Goal: Task Accomplishment & Management: Use online tool/utility

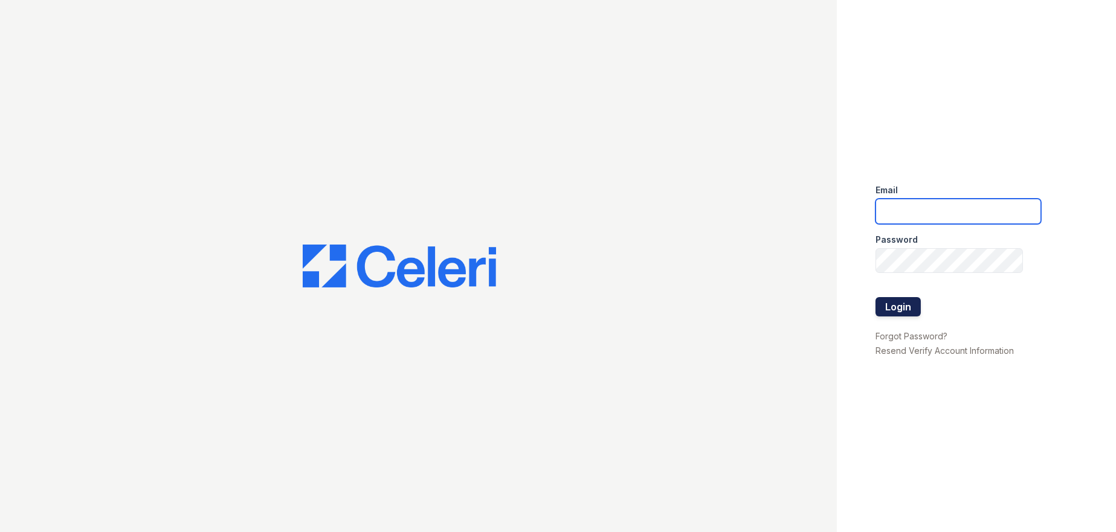
type input "[DOMAIN_NAME][EMAIL_ADDRESS][DOMAIN_NAME]"
click at [899, 300] on button "Login" at bounding box center [897, 306] width 45 height 19
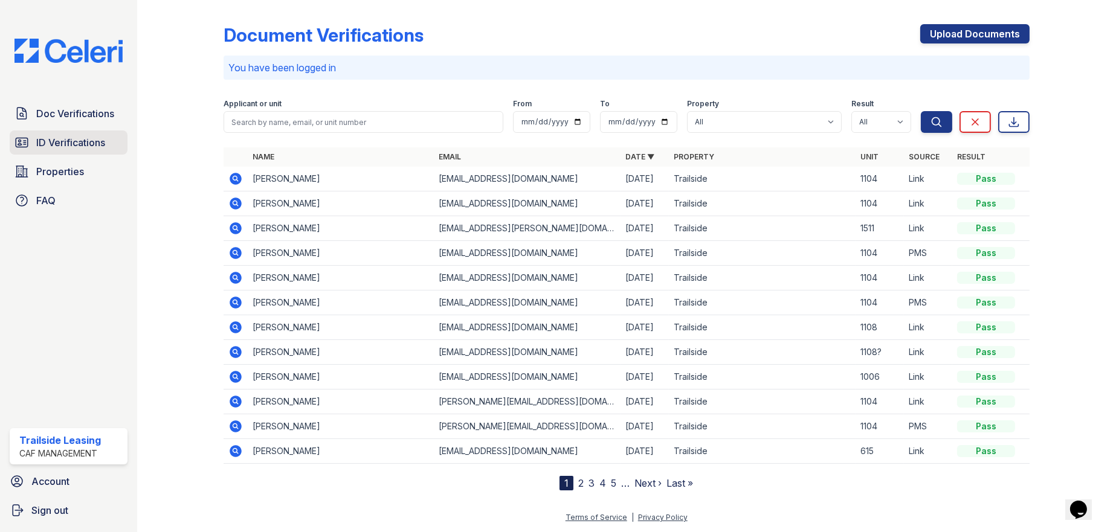
click at [72, 148] on span "ID Verifications" at bounding box center [70, 142] width 69 height 14
